Goal: Task Accomplishment & Management: Manage account settings

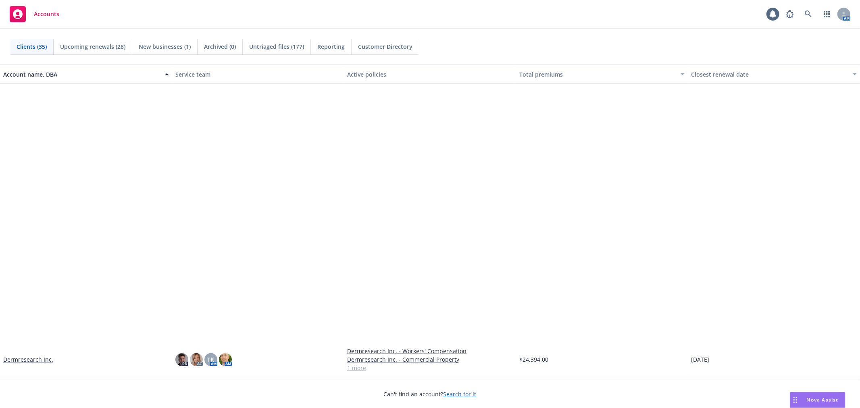
scroll to position [313, 0]
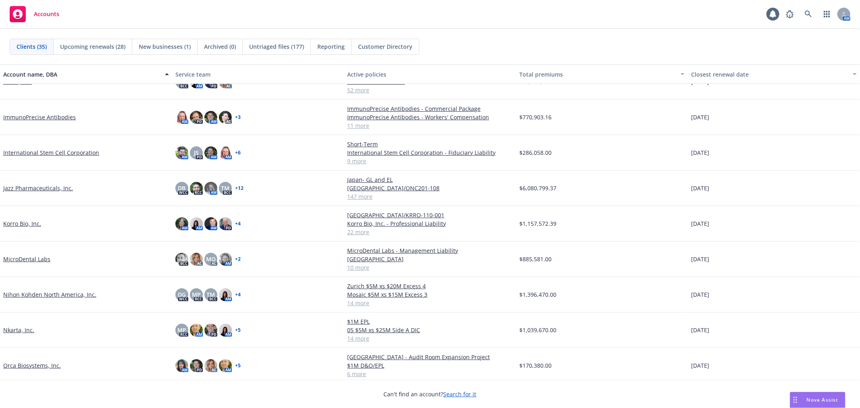
click at [22, 189] on link "Jazz Pharmaceuticals, Inc." at bounding box center [38, 188] width 70 height 8
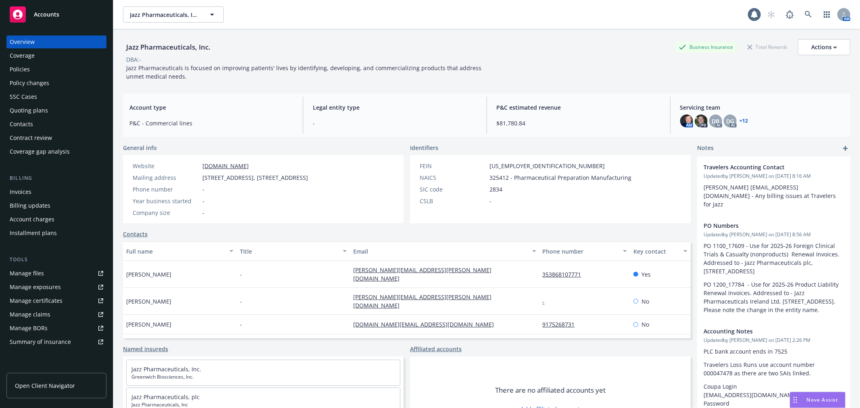
click at [29, 67] on div "Policies" at bounding box center [20, 69] width 20 height 13
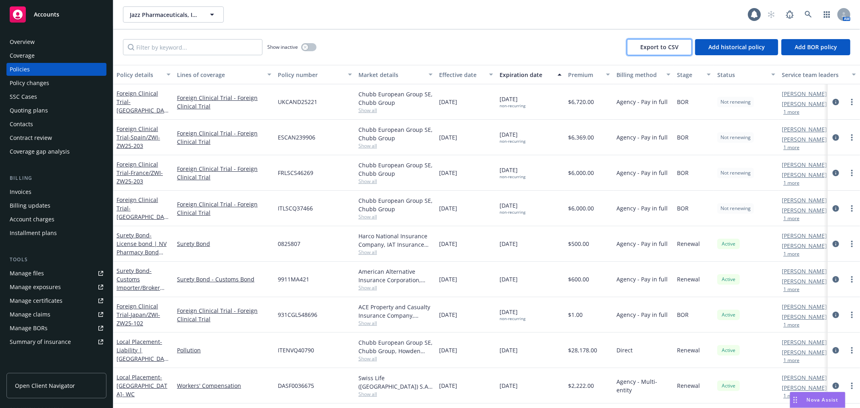
click at [668, 47] on span "Export to CSV" at bounding box center [659, 47] width 38 height 8
click at [160, 48] on input "Filter by keyword..." at bounding box center [193, 47] width 140 height 16
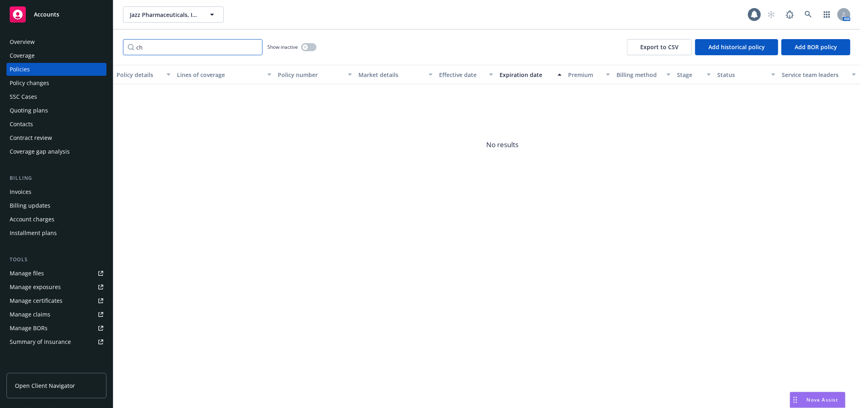
type input "c"
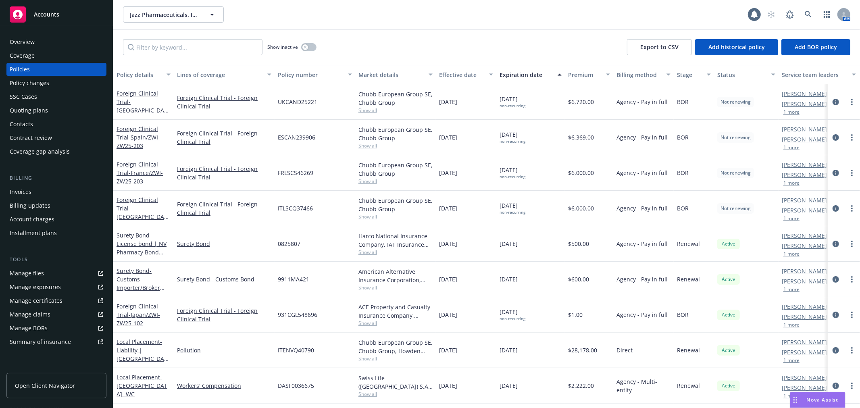
click at [53, 40] on div "Overview" at bounding box center [57, 41] width 94 height 13
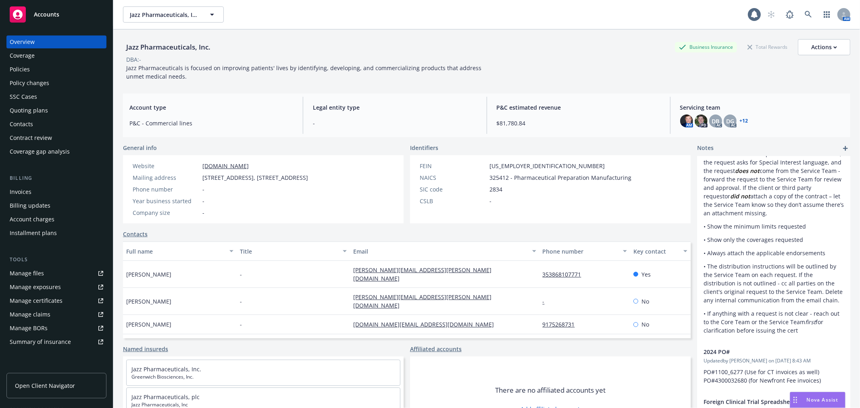
scroll to position [364, 0]
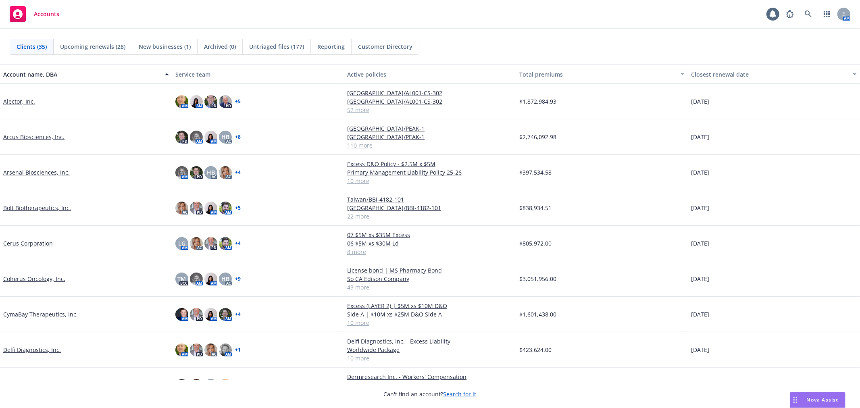
scroll to position [269, 0]
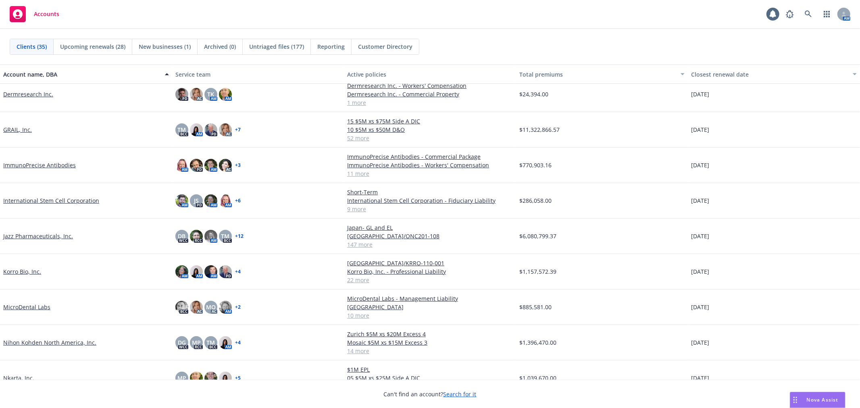
drag, startPoint x: 47, startPoint y: 234, endPoint x: 67, endPoint y: 231, distance: 20.7
click at [47, 234] on link "Jazz Pharmaceuticals, Inc." at bounding box center [38, 236] width 70 height 8
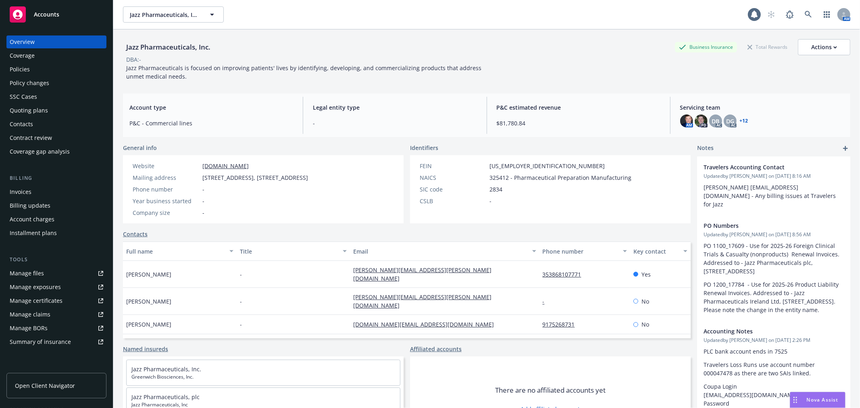
drag, startPoint x: 31, startPoint y: 70, endPoint x: 45, endPoint y: 73, distance: 14.2
click at [31, 70] on div "Policies" at bounding box center [57, 69] width 94 height 13
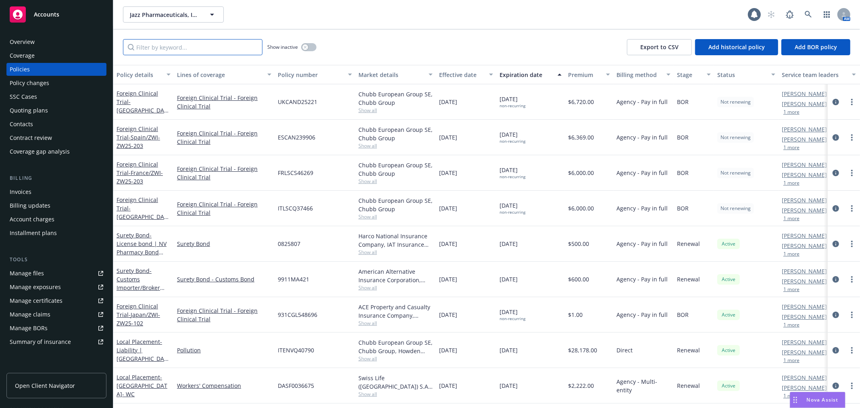
click at [182, 40] on input "Filter by keyword..." at bounding box center [193, 47] width 140 height 16
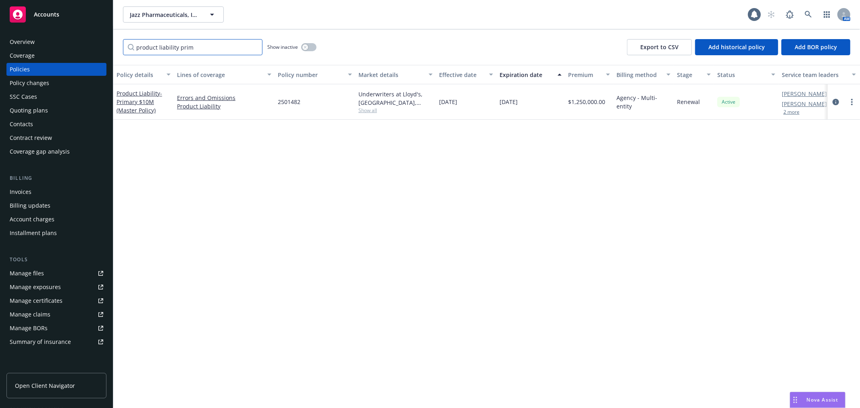
drag, startPoint x: 190, startPoint y: 50, endPoint x: 0, endPoint y: 50, distance: 190.4
click at [0, 50] on div "Accounts Overview Coverage Policies Policy changes SSC Cases Quoting plans Cont…" at bounding box center [430, 204] width 860 height 408
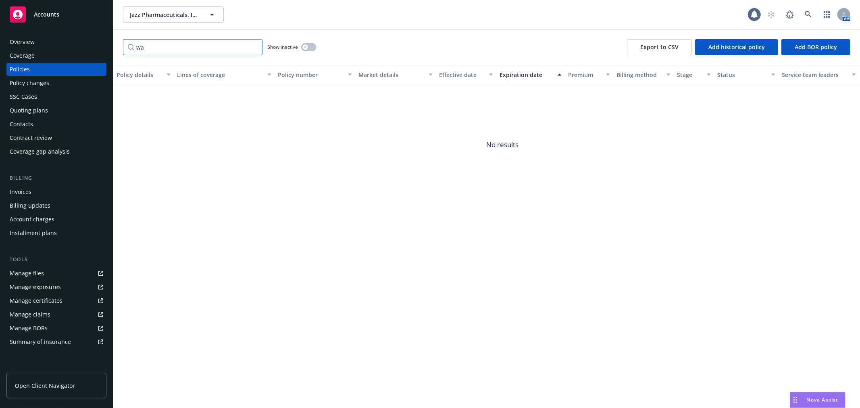
type input "w"
click at [313, 48] on button "button" at bounding box center [308, 47] width 15 height 8
drag, startPoint x: 171, startPoint y: 48, endPoint x: 62, endPoint y: 33, distance: 109.6
click at [66, 35] on div "Accounts Overview Coverage Policies Policy changes SSC Cases Quoting plans Cont…" at bounding box center [430, 204] width 860 height 408
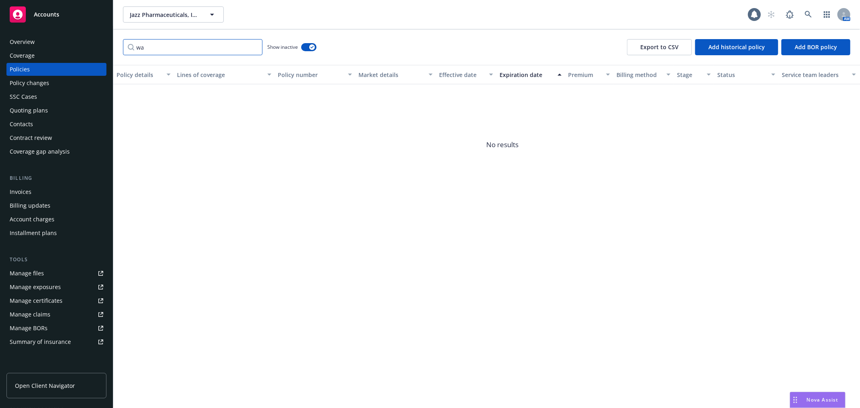
type input "w"
drag, startPoint x: 89, startPoint y: 48, endPoint x: 35, endPoint y: 42, distance: 53.9
click at [35, 43] on div "Accounts Overview Coverage Policies Policy changes SSC Cases Quoting plans Cont…" at bounding box center [430, 204] width 860 height 408
drag, startPoint x: 171, startPoint y: 51, endPoint x: 58, endPoint y: 47, distance: 113.8
click at [58, 47] on div "Accounts Overview Coverage Policies Policy changes SSC Cases Quoting plans Cont…" at bounding box center [430, 204] width 860 height 408
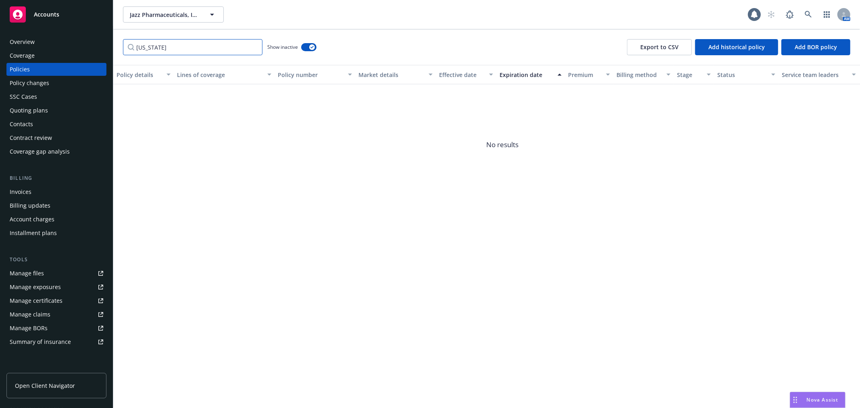
click at [167, 49] on input "ohio" at bounding box center [193, 47] width 140 height 16
drag, startPoint x: 167, startPoint y: 48, endPoint x: 67, endPoint y: 44, distance: 99.3
click at [67, 45] on div "Accounts Overview Coverage Policies Policy changes SSC Cases Quoting plans Cont…" at bounding box center [430, 204] width 860 height 408
type input "n"
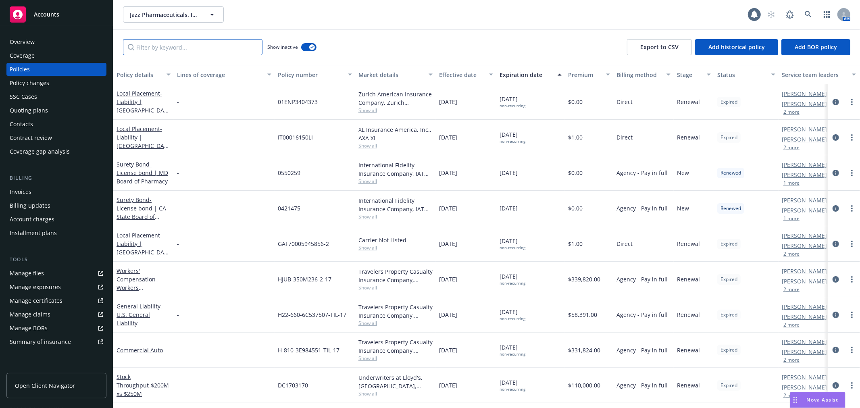
click at [194, 46] on input "Filter by keyword..." at bounding box center [193, 47] width 140 height 16
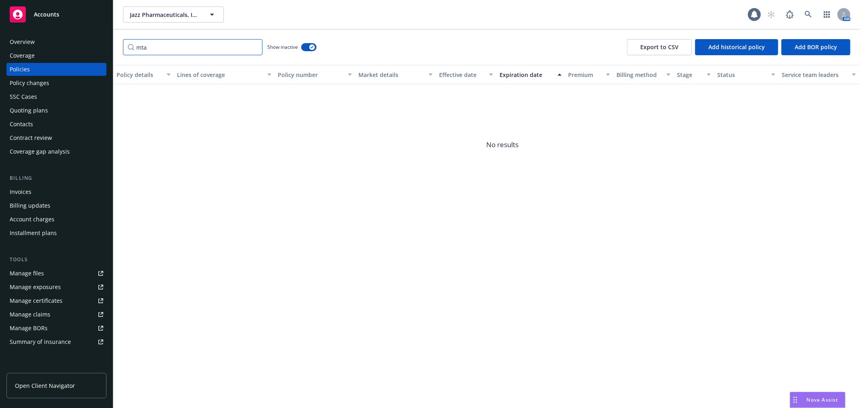
drag, startPoint x: 203, startPoint y: 47, endPoint x: 44, endPoint y: 45, distance: 159.7
click at [44, 46] on div "Accounts Overview Coverage Policies Policy changes SSC Cases Quoting plans Cont…" at bounding box center [430, 204] width 860 height 408
drag, startPoint x: 142, startPoint y: 47, endPoint x: 193, endPoint y: 53, distance: 51.1
click at [142, 47] on input "00916" at bounding box center [193, 47] width 140 height 16
drag, startPoint x: 173, startPoint y: 48, endPoint x: 63, endPoint y: 31, distance: 111.3
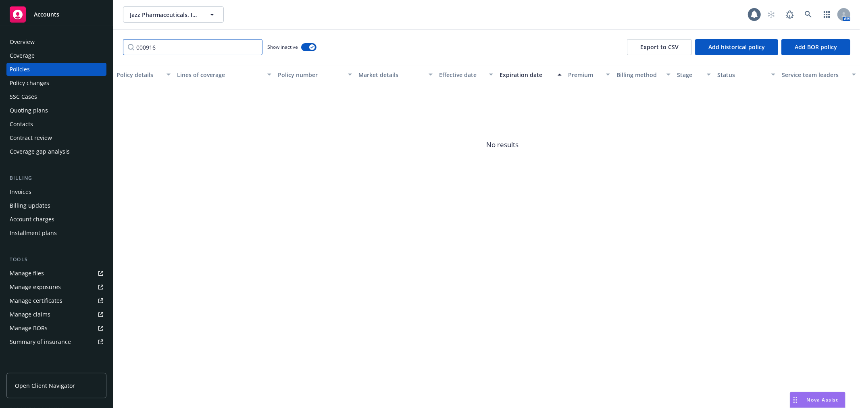
click at [63, 33] on div "Accounts Overview Coverage Policies Policy changes SSC Cases Quoting plans Cont…" at bounding box center [430, 204] width 860 height 408
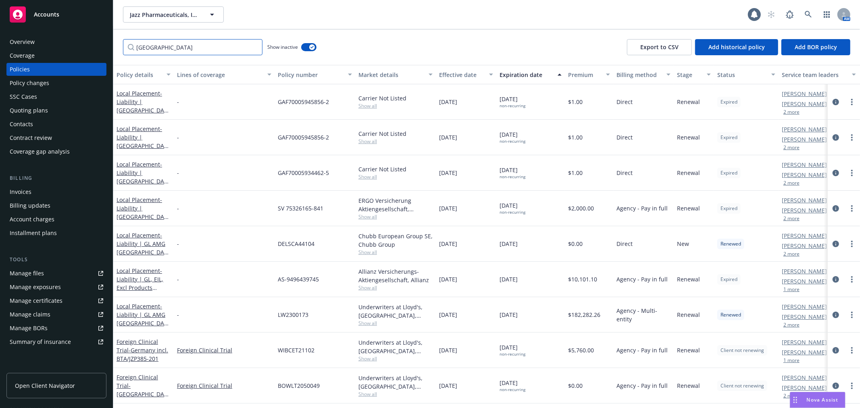
drag, startPoint x: 175, startPoint y: 51, endPoint x: 73, endPoint y: 47, distance: 102.5
click at [73, 47] on div "Accounts Overview Coverage Policies Policy changes SSC Cases Quoting plans Cont…" at bounding box center [430, 204] width 860 height 408
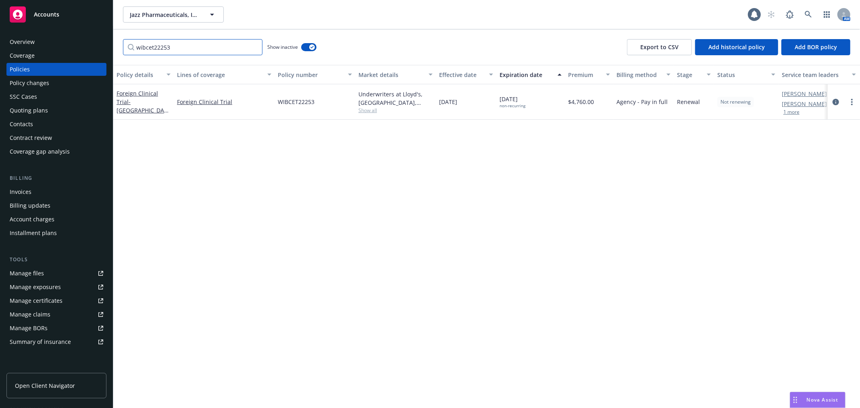
drag, startPoint x: 180, startPoint y: 49, endPoint x: 154, endPoint y: 46, distance: 26.5
click at [154, 46] on input "wibcet22253" at bounding box center [193, 47] width 140 height 16
click at [153, 46] on input "wibcet22254" at bounding box center [193, 47] width 140 height 16
drag, startPoint x: 182, startPoint y: 47, endPoint x: 50, endPoint y: 48, distance: 131.9
click at [50, 48] on div "Accounts Overview Coverage Policies Policy changes SSC Cases Quoting plans Cont…" at bounding box center [430, 204] width 860 height 408
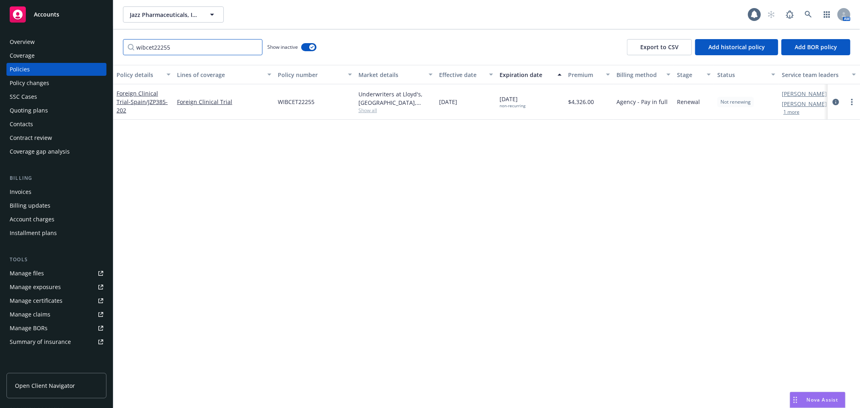
click at [197, 47] on input "wibcet22255" at bounding box center [193, 47] width 140 height 16
click at [173, 46] on input "wibcet23064" at bounding box center [193, 47] width 140 height 16
drag, startPoint x: 186, startPoint y: 47, endPoint x: 150, endPoint y: 47, distance: 35.1
click at [150, 47] on input "wibcet23066" at bounding box center [193, 47] width 140 height 16
drag, startPoint x: 183, startPoint y: 43, endPoint x: 405, endPoint y: 42, distance: 221.8
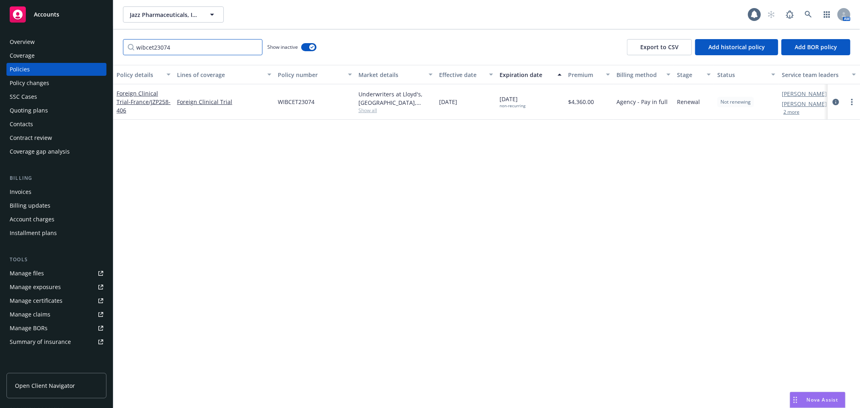
click at [183, 43] on input "wibcet23074" at bounding box center [193, 47] width 140 height 16
click at [223, 46] on input "wibcet23075" at bounding box center [193, 47] width 140 height 16
drag, startPoint x: 222, startPoint y: 194, endPoint x: 200, endPoint y: 45, distance: 150.4
click at [222, 194] on div "Policy details Lines of coverage Policy number Market details Effective date Ex…" at bounding box center [486, 236] width 747 height 343
click at [200, 45] on input "wibcet23075" at bounding box center [193, 47] width 140 height 16
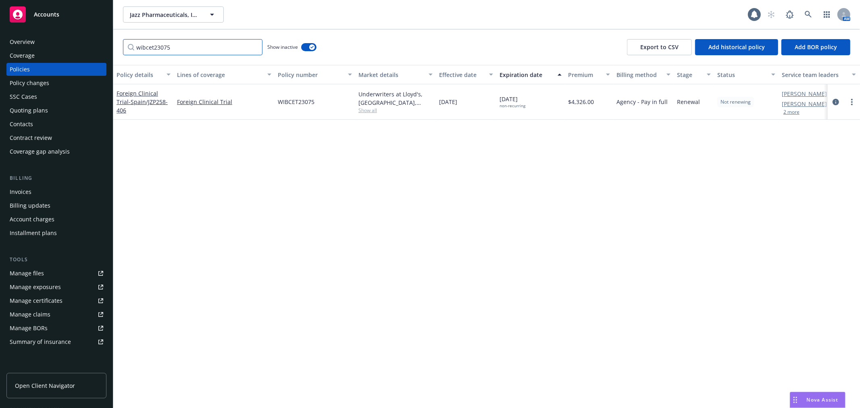
click at [0, 47] on div "Accounts Overview Coverage Policies Policy changes SSC Cases Quoting plans Cont…" at bounding box center [430, 204] width 860 height 408
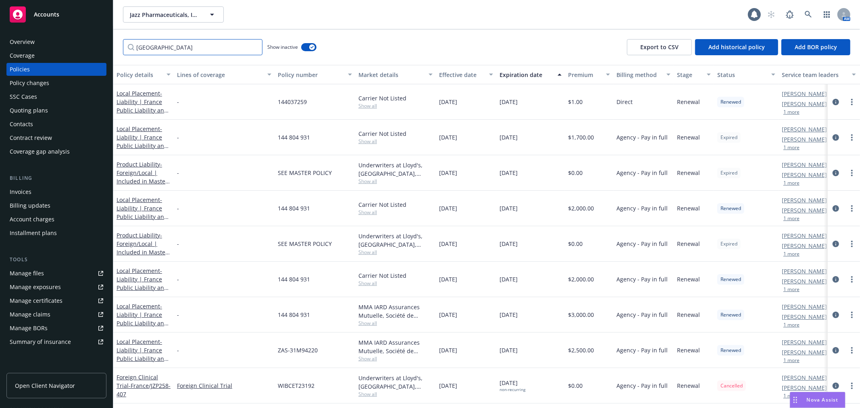
type input "france"
click at [308, 49] on button "button" at bounding box center [308, 47] width 15 height 8
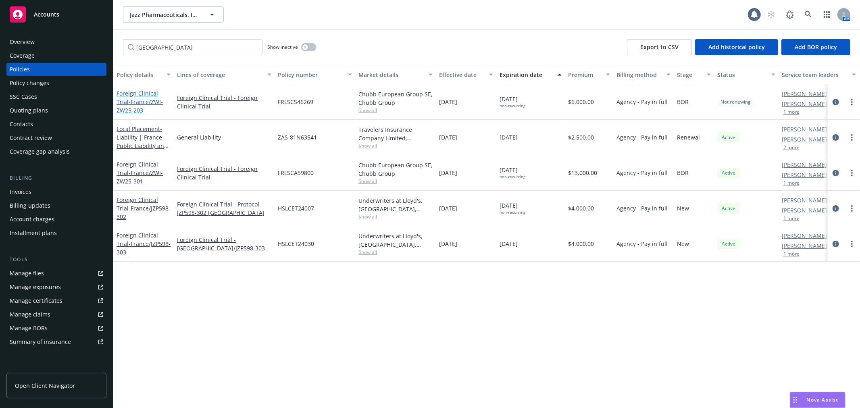
click at [138, 101] on span "- France/ZWI-ZW25-203" at bounding box center [140, 106] width 46 height 16
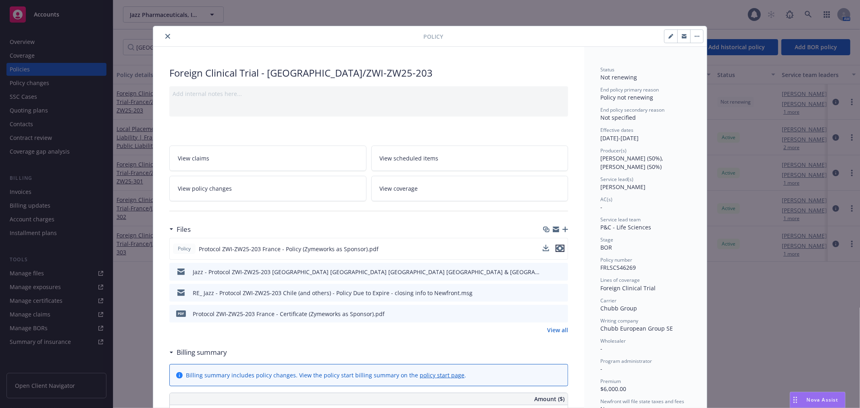
click at [557, 248] on icon "preview file" at bounding box center [560, 249] width 7 height 6
drag, startPoint x: 164, startPoint y: 35, endPoint x: 249, endPoint y: 11, distance: 88.0
click at [165, 35] on icon "close" at bounding box center [167, 36] width 5 height 5
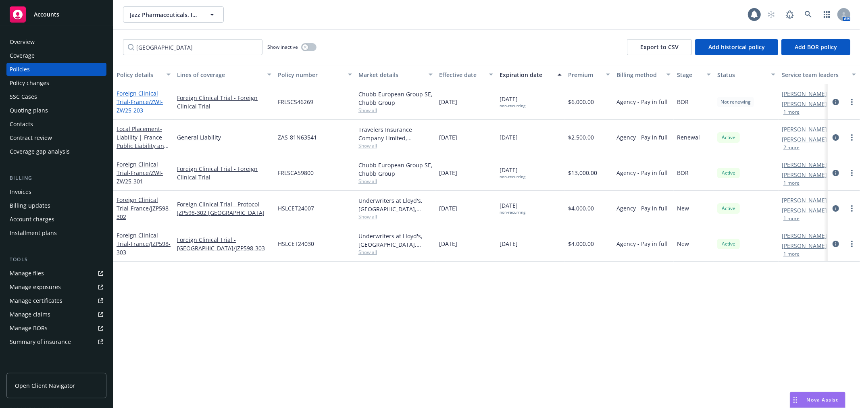
click at [131, 101] on span "- France/ZWI-ZW25-203" at bounding box center [140, 106] width 46 height 16
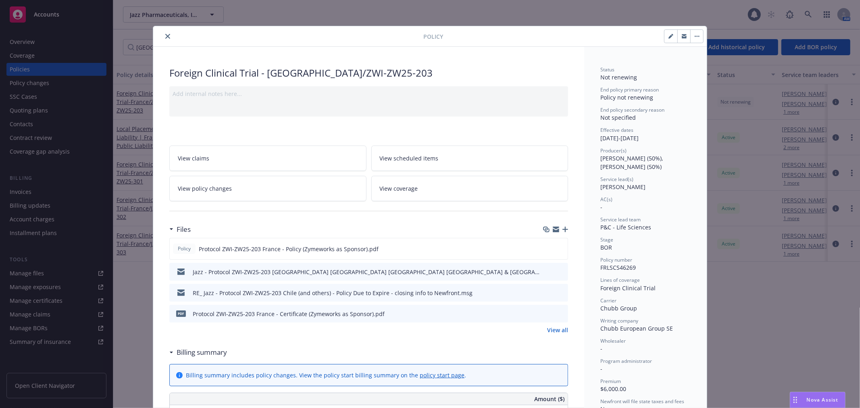
scroll to position [24, 0]
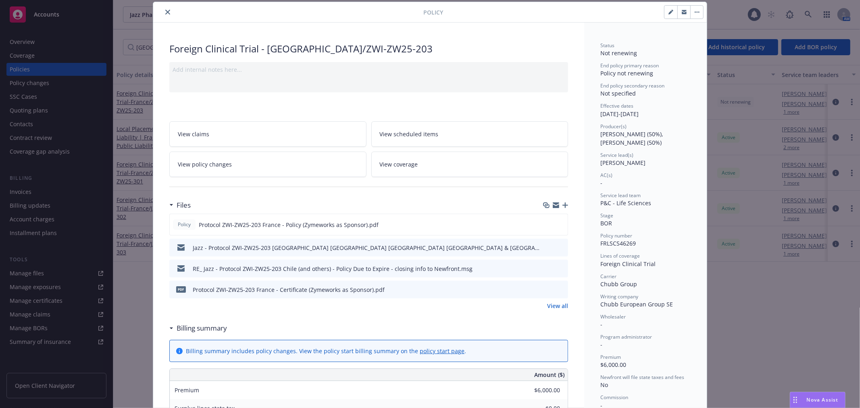
click at [671, 15] on button "button" at bounding box center [671, 12] width 13 height 13
select select "BOR"
select select "other"
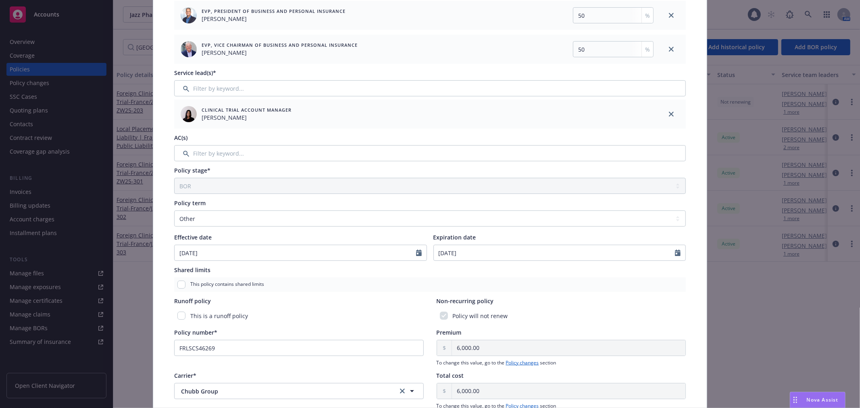
scroll to position [203, 0]
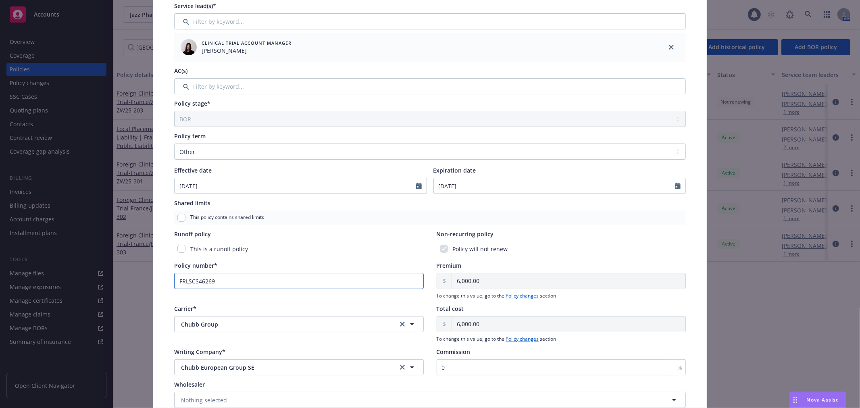
click at [194, 279] on input "FRLSCS46269" at bounding box center [299, 281] width 250 height 16
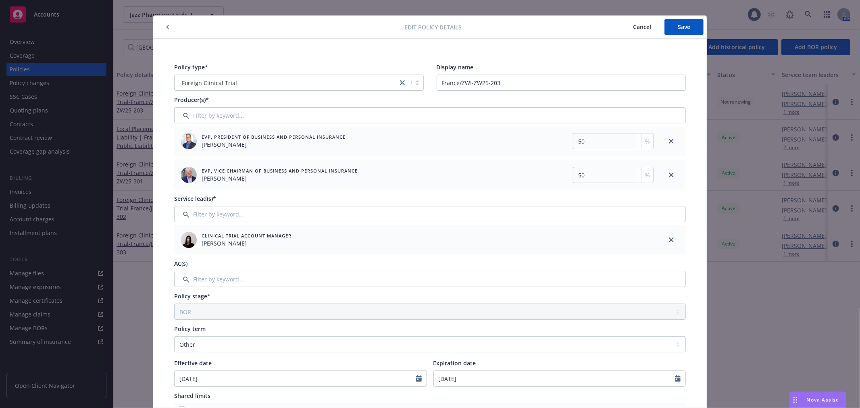
scroll to position [0, 0]
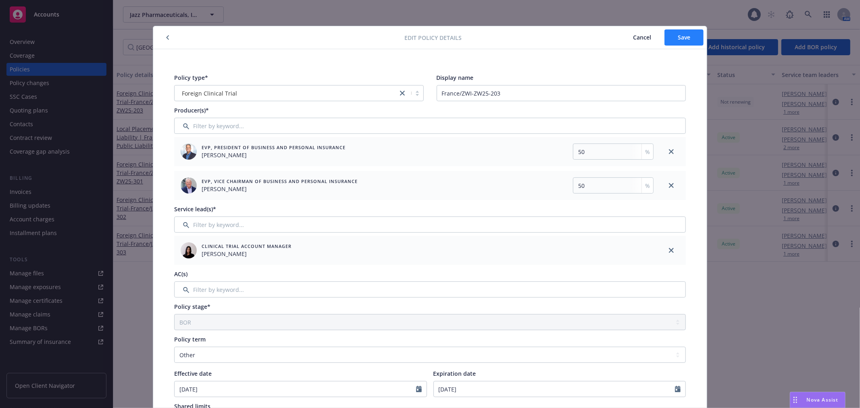
type input "FRLSCA46269"
click at [682, 42] on button "Save" at bounding box center [684, 37] width 39 height 16
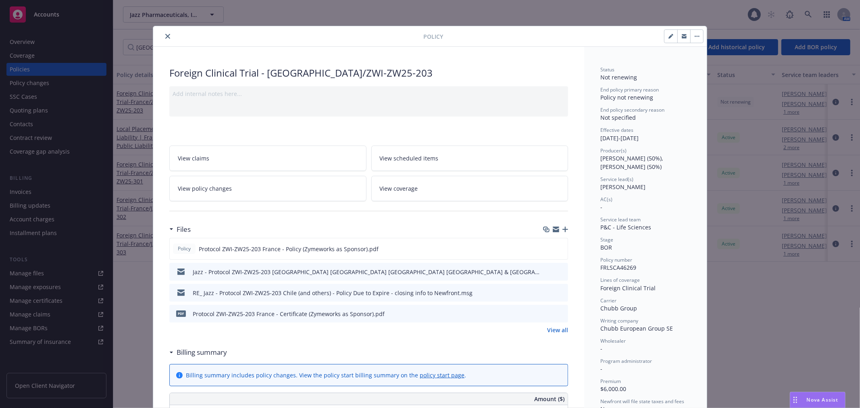
drag, startPoint x: 165, startPoint y: 34, endPoint x: 172, endPoint y: 33, distance: 6.5
click at [165, 34] on icon "close" at bounding box center [167, 36] width 5 height 5
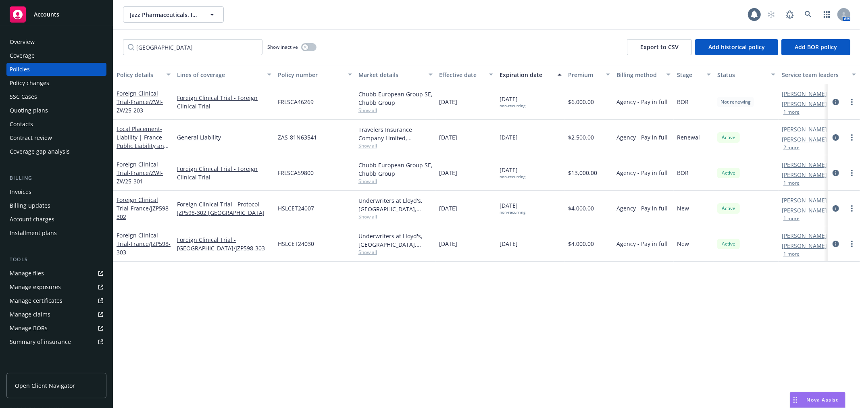
drag, startPoint x: 57, startPoint y: 13, endPoint x: 156, endPoint y: 61, distance: 109.8
click at [57, 13] on span "Accounts" at bounding box center [46, 14] width 25 height 6
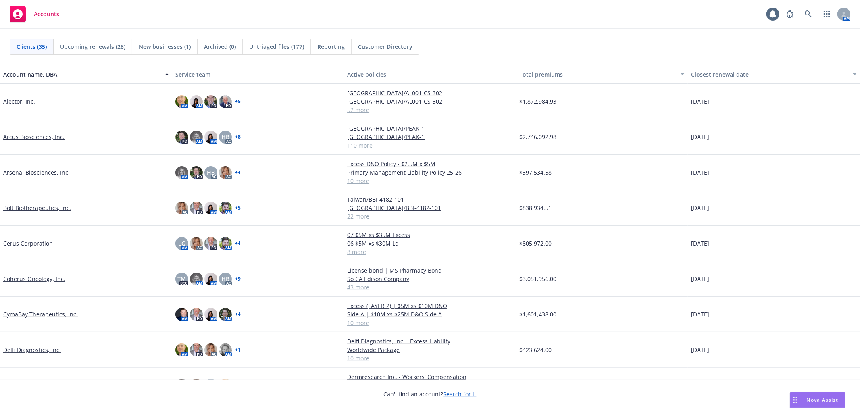
click at [329, 48] on span "Reporting" at bounding box center [330, 46] width 27 height 8
